Goal: Task Accomplishment & Management: Manage account settings

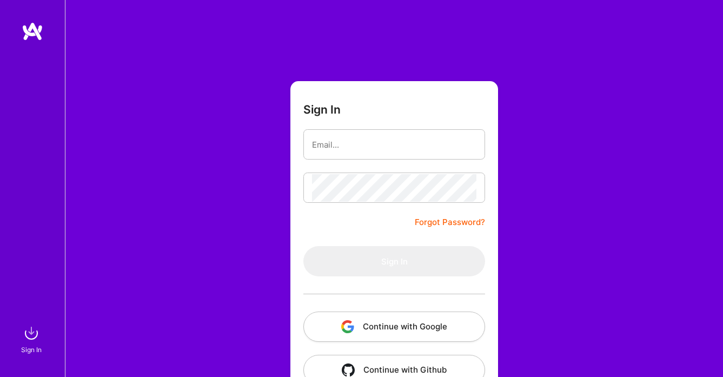
scroll to position [29, 0]
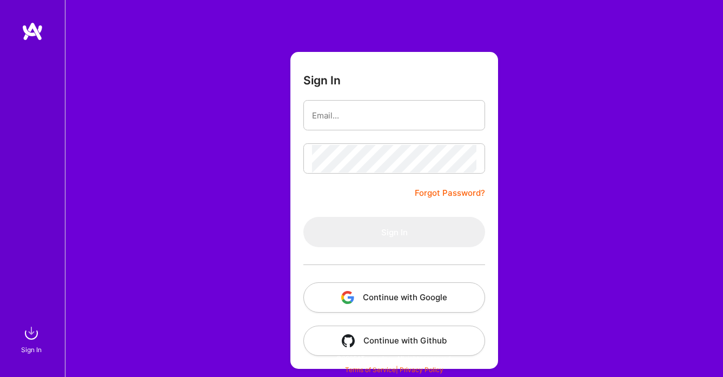
click at [414, 297] on button "Continue with Google" at bounding box center [394, 297] width 182 height 30
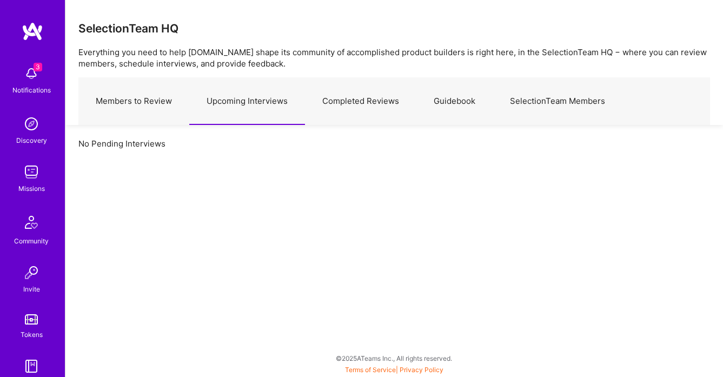
click at [36, 81] on img at bounding box center [32, 74] width 22 height 22
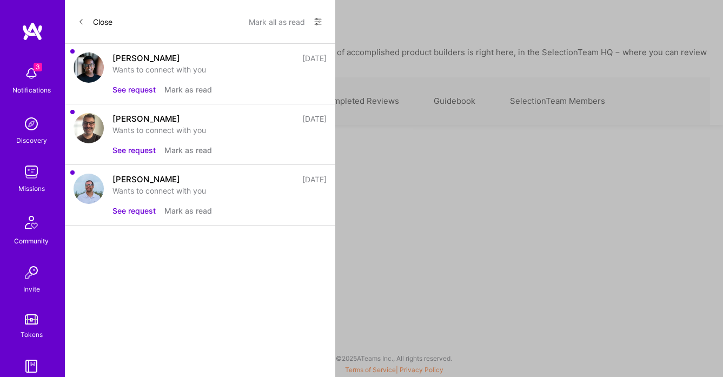
scroll to position [116, 0]
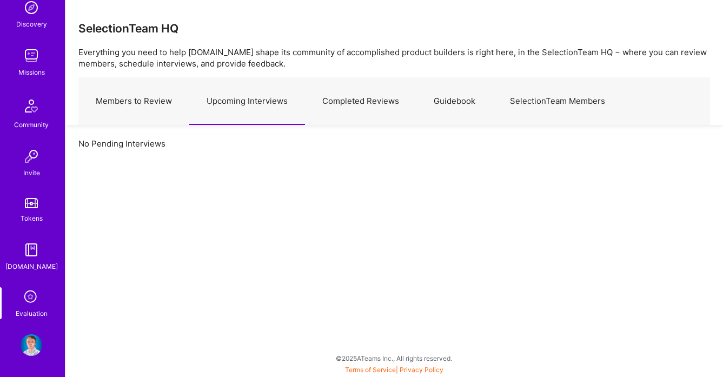
click at [34, 335] on img at bounding box center [32, 345] width 22 height 22
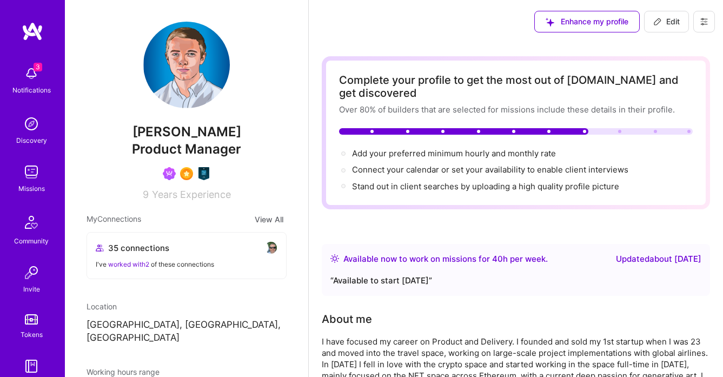
click at [703, 18] on icon at bounding box center [703, 21] width 6 height 6
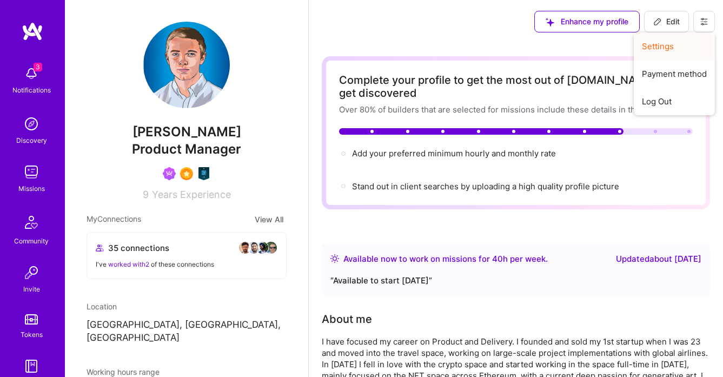
click at [667, 47] on button "Settings" at bounding box center [673, 46] width 81 height 28
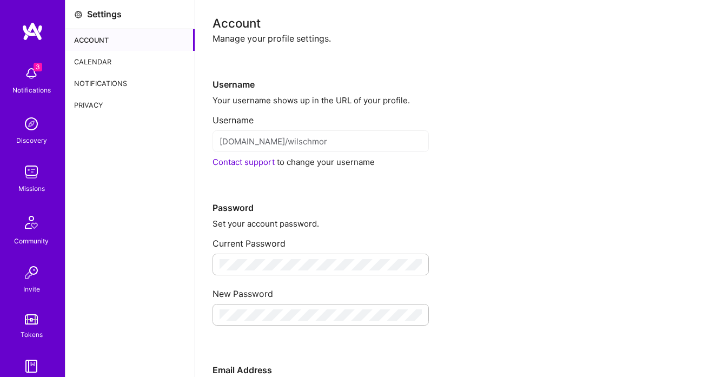
click at [95, 61] on div "Calendar" at bounding box center [129, 62] width 129 height 22
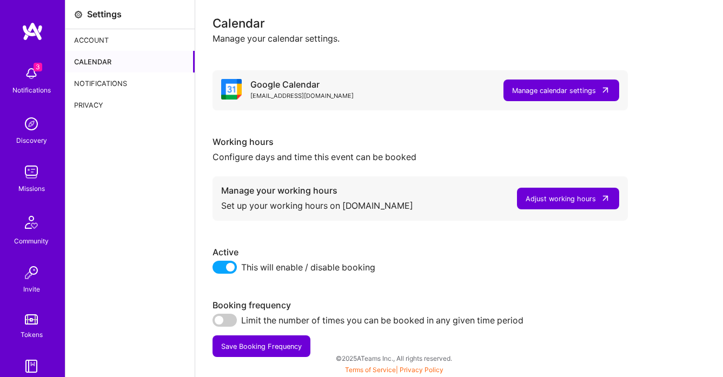
click at [574, 194] on div "Adjust working hours" at bounding box center [560, 198] width 70 height 11
